Goal: Task Accomplishment & Management: Manage account settings

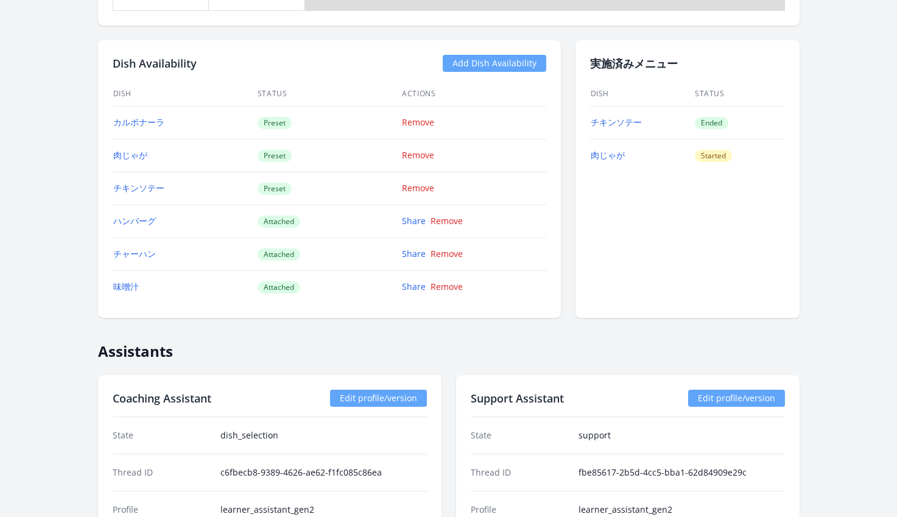
scroll to position [1643, 0]
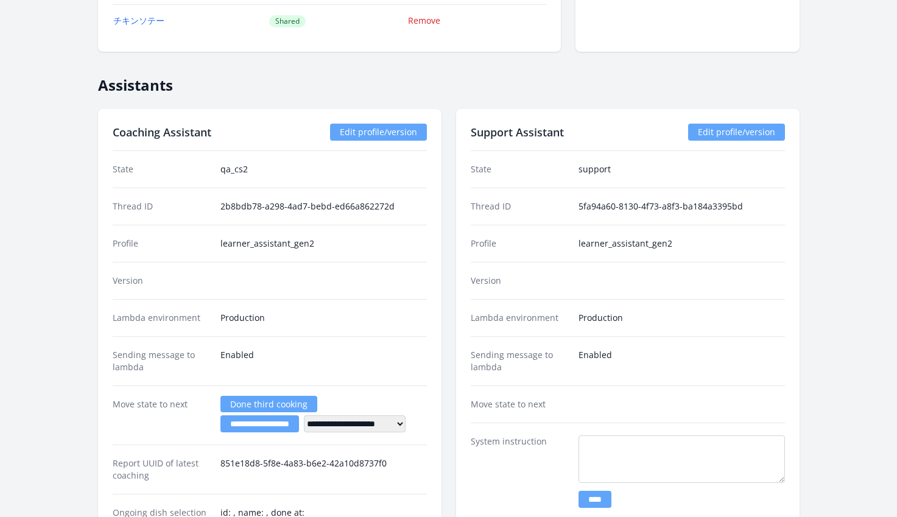
scroll to position [2252, 0]
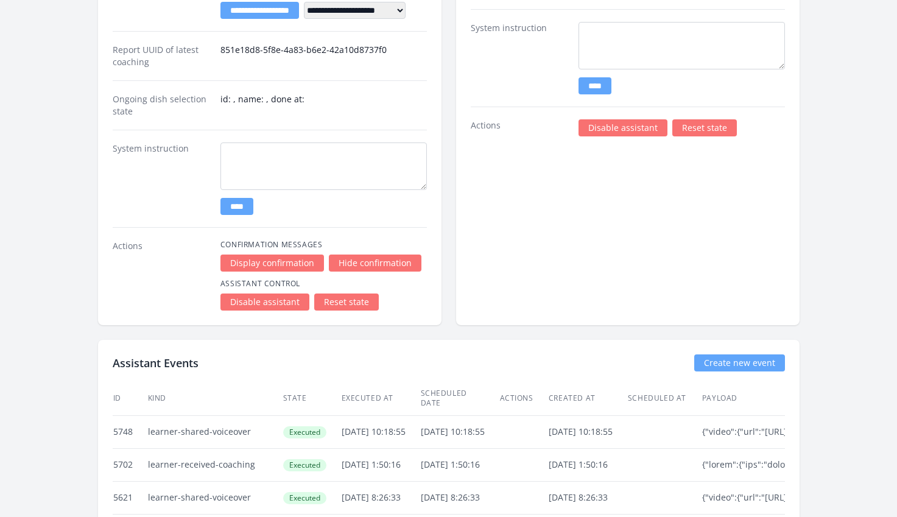
click at [610, 119] on div "Disable assistant Reset state" at bounding box center [682, 127] width 206 height 17
click at [603, 129] on link "Disable assistant" at bounding box center [623, 127] width 89 height 17
